Goal: Information Seeking & Learning: Learn about a topic

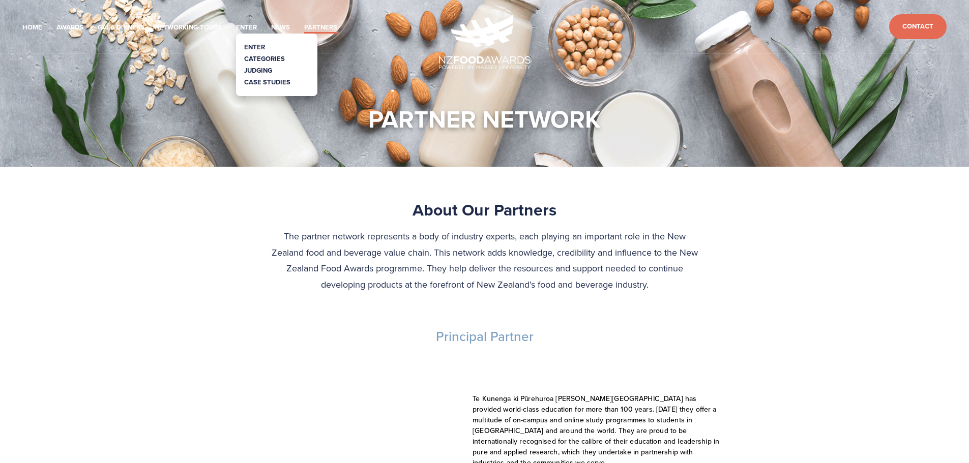
click at [265, 55] on link "Categories" at bounding box center [264, 59] width 41 height 10
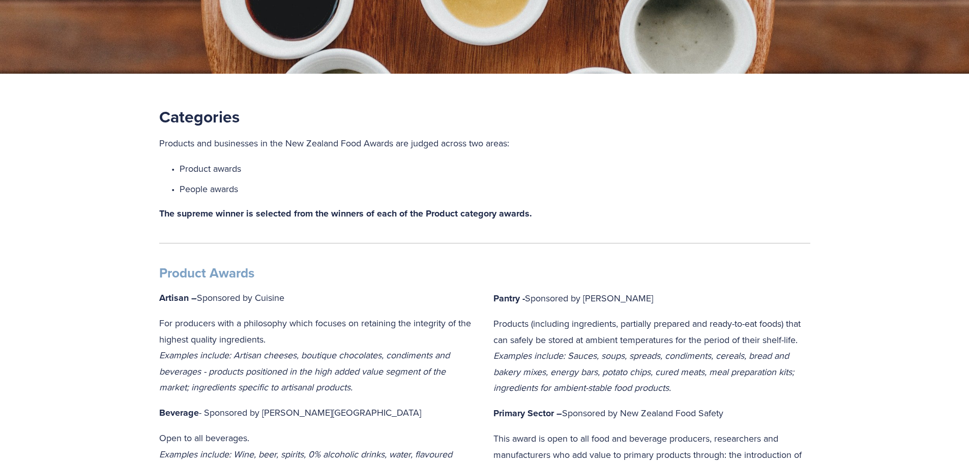
scroll to position [102, 0]
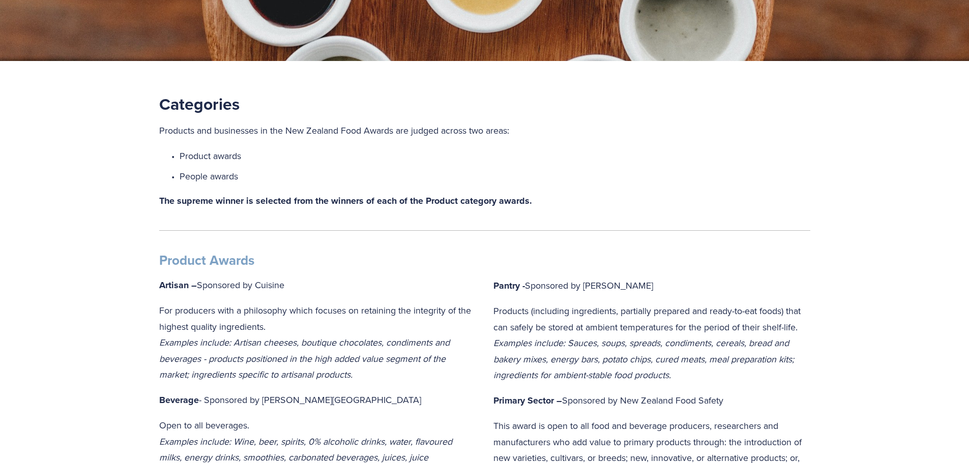
drag, startPoint x: 808, startPoint y: 329, endPoint x: 492, endPoint y: 316, distance: 316.2
copy p "Products (including ingredients, partially prepared and ready-to-eat foods) tha…"
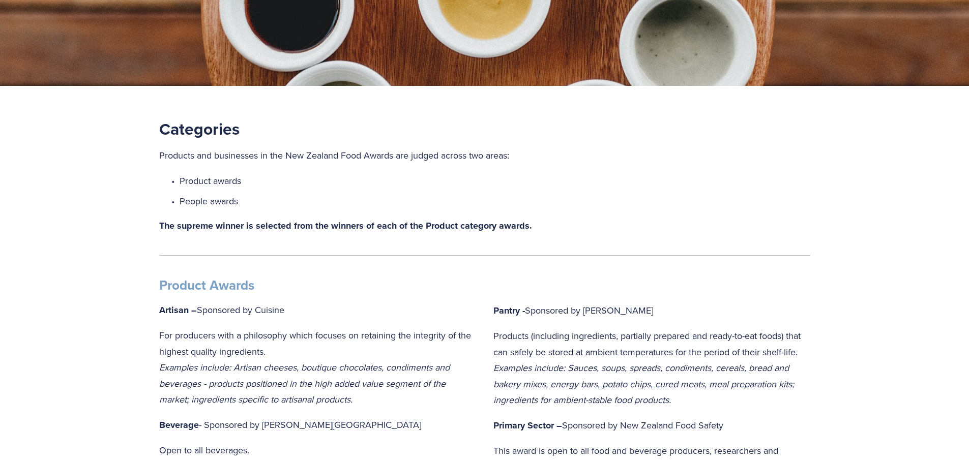
scroll to position [0, 0]
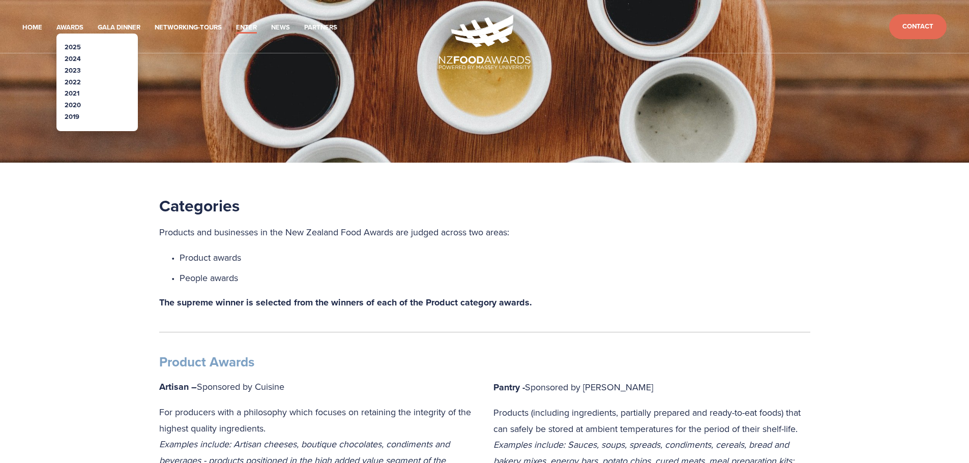
click at [76, 48] on link "2025" at bounding box center [73, 47] width 16 height 10
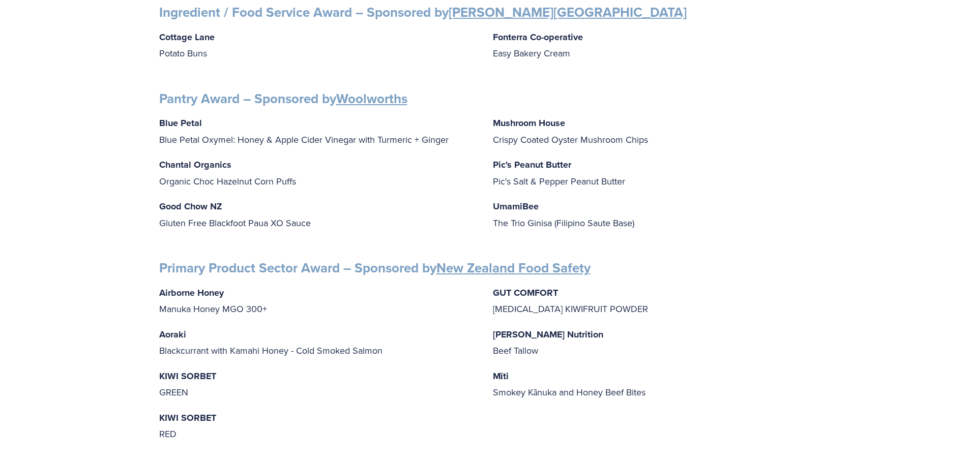
scroll to position [1323, 0]
